Goal: Task Accomplishment & Management: Use online tool/utility

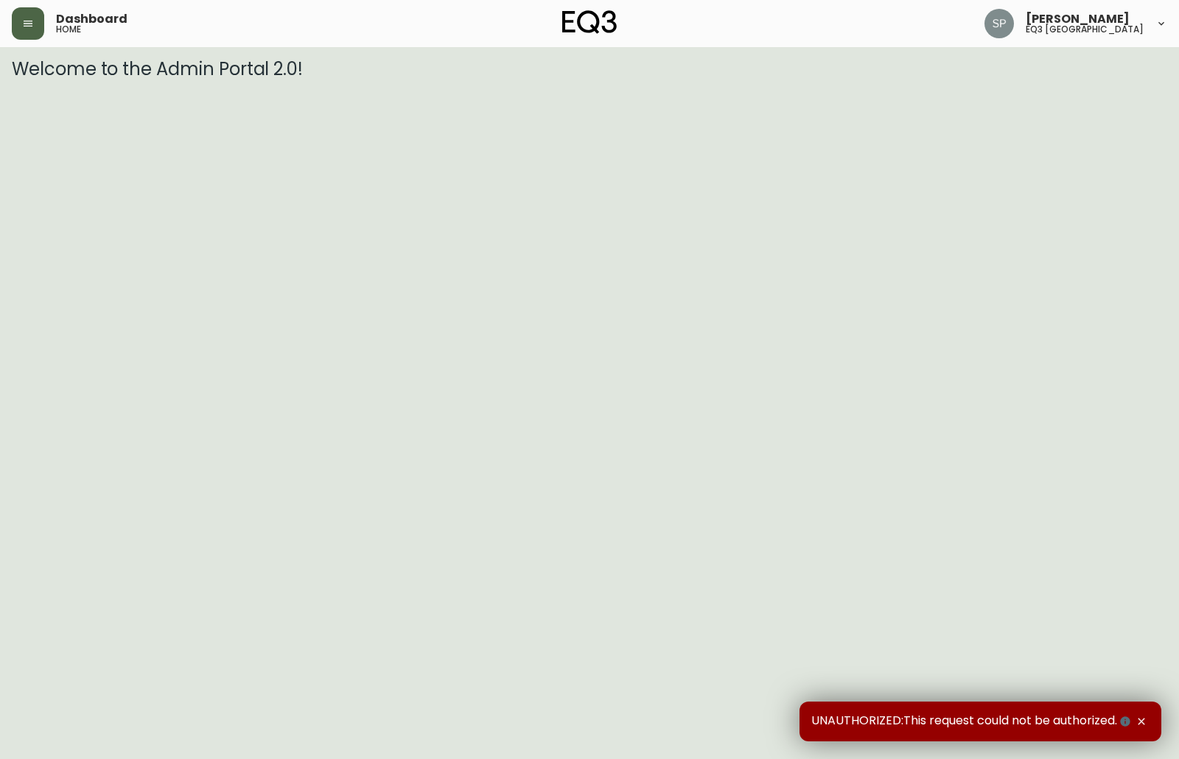
click at [32, 29] on button "button" at bounding box center [28, 23] width 32 height 32
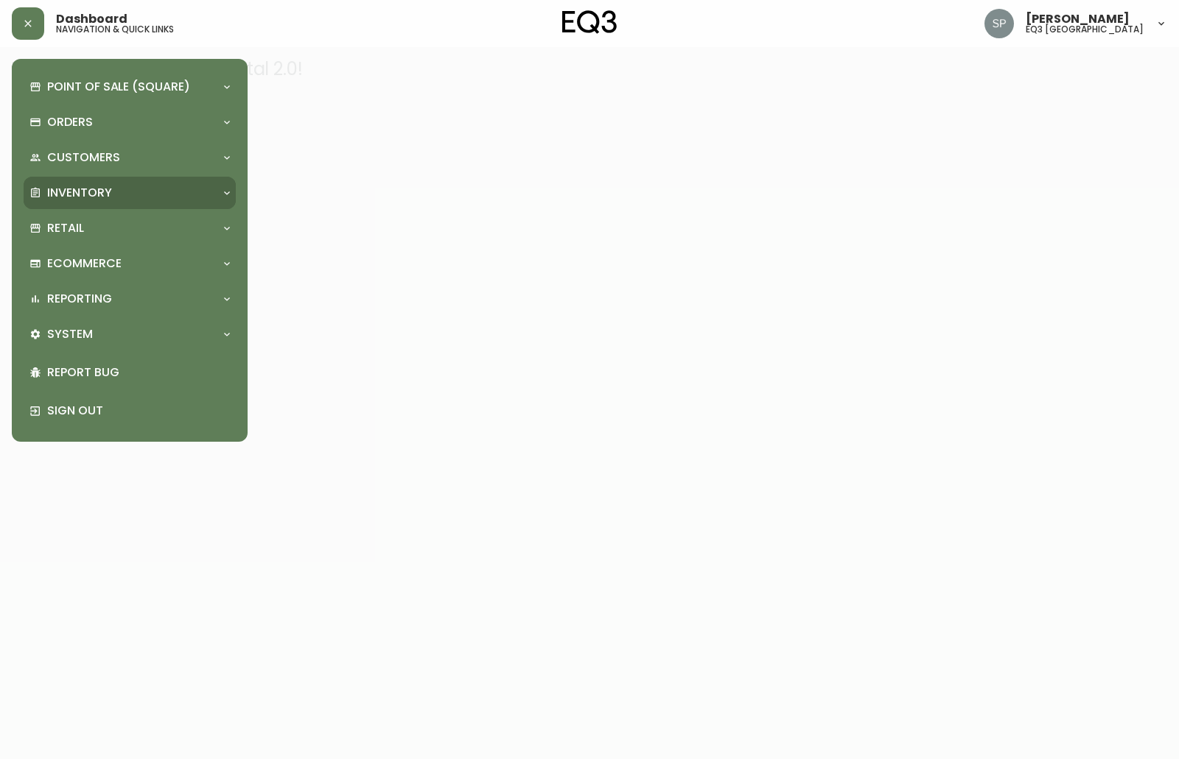
click at [234, 198] on div "Inventory" at bounding box center [130, 193] width 212 height 32
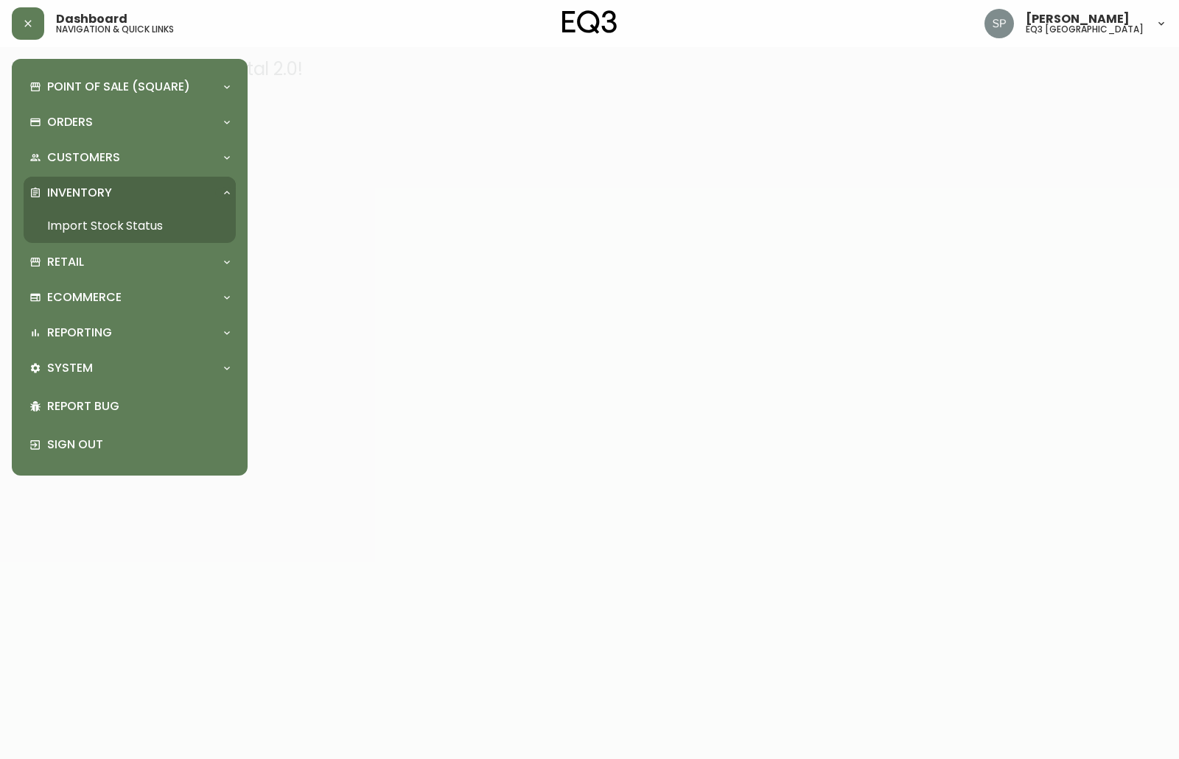
click at [119, 220] on link "Import Stock Status" at bounding box center [130, 226] width 212 height 34
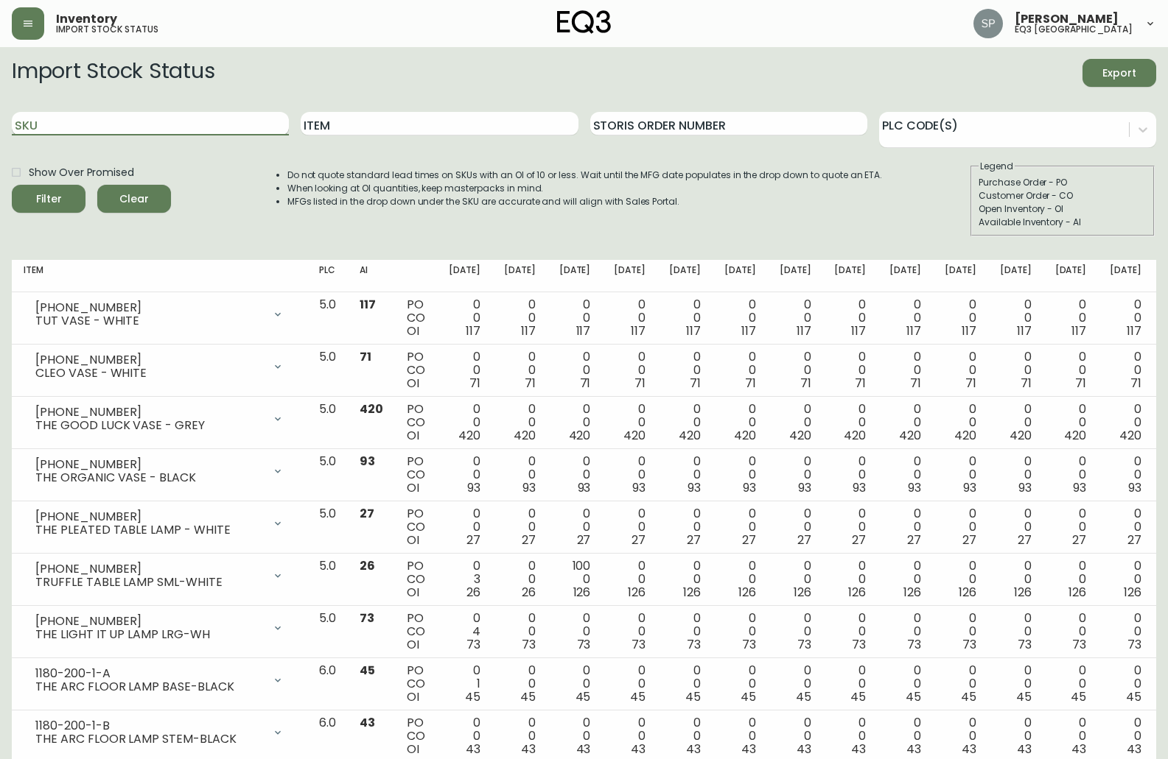
click at [149, 124] on input "SKU" at bounding box center [150, 124] width 277 height 24
type input "3130-054-7"
click at [48, 200] on icon "submit" at bounding box center [43, 197] width 15 height 15
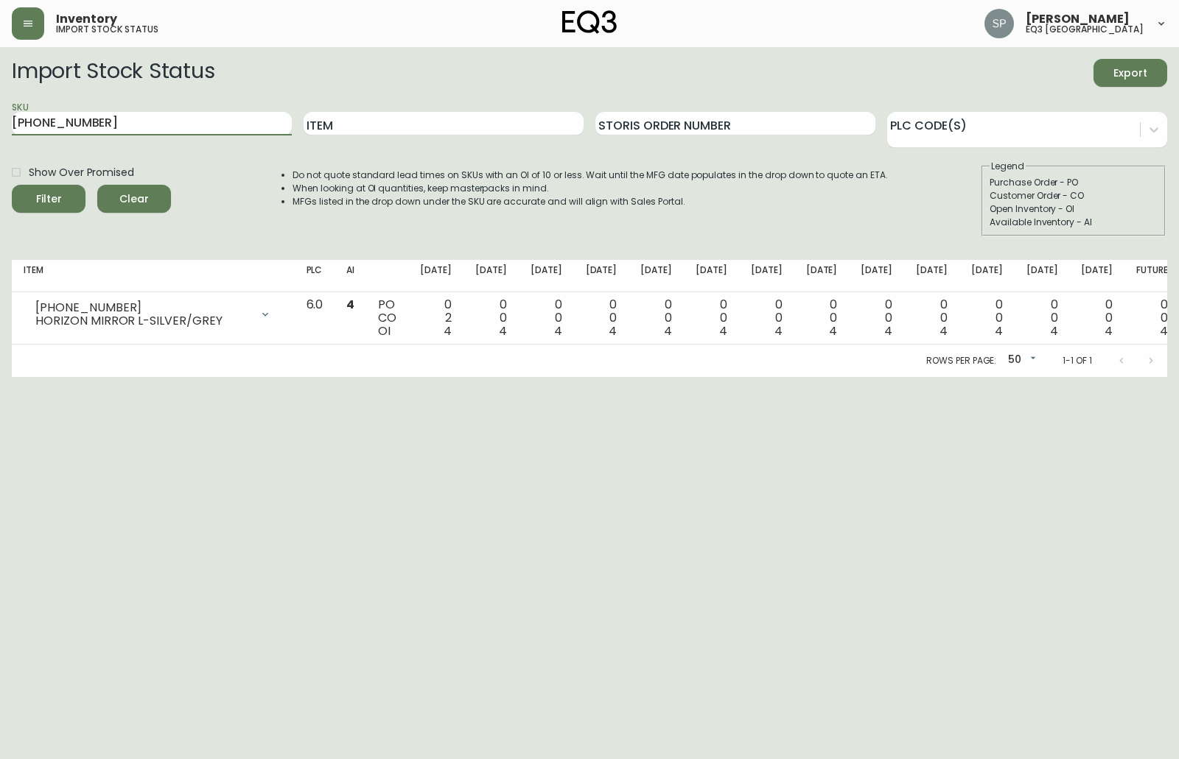
drag, startPoint x: 118, startPoint y: 122, endPoint x: -46, endPoint y: 107, distance: 165.0
click at [0, 107] on html "Inventory import stock status Shawn Platt eq3 burlington Import Stock Status Ex…" at bounding box center [589, 188] width 1179 height 377
click at [343, 125] on input "Item" at bounding box center [444, 124] width 280 height 24
type input "horizon"
click at [12, 185] on button "Filter" at bounding box center [49, 199] width 74 height 28
